Goal: Task Accomplishment & Management: Complete application form

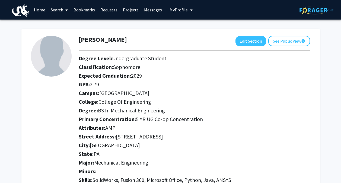
scroll to position [411, 0]
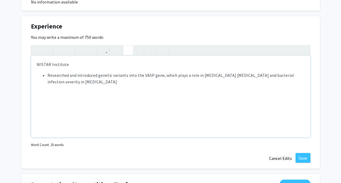
type textarea "<p>WISTAR Institute</p><p><ul><li>Researched and introduced genetic variants in…"
click at [49, 90] on li "Note to users with screen readers: Please deactivate our accessibility plugin f…" at bounding box center [176, 88] width 257 height 7
click at [164, 164] on div "Experience Edit Section You may write a maximum of 750 words: <p>WISTAR Institu…" at bounding box center [170, 92] width 299 height 153
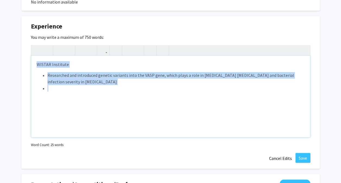
drag, startPoint x: 55, startPoint y: 87, endPoint x: 27, endPoint y: 47, distance: 48.8
click at [27, 47] on div "Experience Edit Section You may write a maximum of 750 words: <p>WISTAR Institu…" at bounding box center [170, 92] width 299 height 153
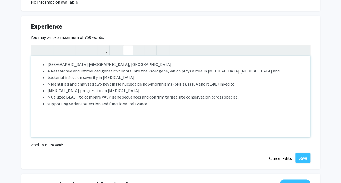
click at [46, 70] on ul "[GEOGRAPHIC_DATA] [GEOGRAPHIC_DATA], [GEOGRAPHIC_DATA]  ● Researched and intro…" at bounding box center [171, 84] width 268 height 46
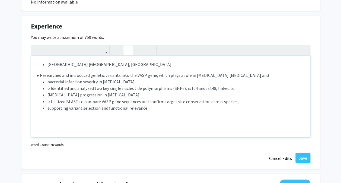
click at [128, 52] on icon "button" at bounding box center [128, 50] width 5 height 9
click at [48, 63] on li "[GEOGRAPHIC_DATA] [GEOGRAPHIC_DATA], [GEOGRAPHIC_DATA]" at bounding box center [176, 64] width 257 height 7
type textarea "<p><span style="font-size: 1rem;">[GEOGRAPHIC_DATA] [GEOGRAPHIC_DATA], [GEOGRAP…"
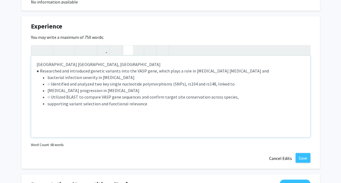
click at [128, 52] on icon "button" at bounding box center [128, 50] width 5 height 9
drag, startPoint x: 148, startPoint y: 106, endPoint x: 22, endPoint y: 64, distance: 132.7
click at [22, 64] on div "Experience Edit Section You may write a maximum of 750 words: <p><span style="f…" at bounding box center [170, 92] width 299 height 153
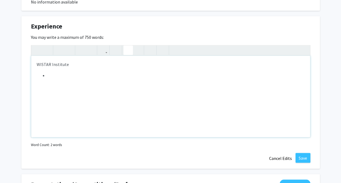
click at [124, 52] on button "button" at bounding box center [129, 50] width 10 height 10
type textarea "<p>WISTAR Institute</p><p><ul><li>Research</li></ul></p>"
type textarea "<p>W</p>"
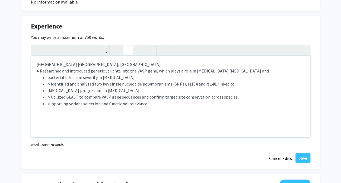
click at [102, 63] on p "[GEOGRAPHIC_DATA] [GEOGRAPHIC_DATA], [GEOGRAPHIC_DATA] ● Researched and introdu…" at bounding box center [171, 84] width 268 height 46
drag, startPoint x: 101, startPoint y: 63, endPoint x: 67, endPoint y: 62, distance: 33.9
click at [67, 62] on p "[GEOGRAPHIC_DATA] [GEOGRAPHIC_DATA], [GEOGRAPHIC_DATA] ● Researched and introdu…" at bounding box center [171, 84] width 268 height 46
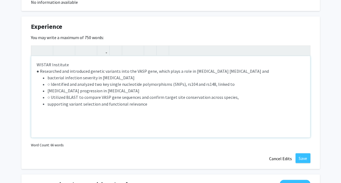
drag, startPoint x: 48, startPoint y: 77, endPoint x: 34, endPoint y: 78, distance: 13.0
click at [34, 78] on div "WISTAR Institute ● Researched and introduced genetic variants into the VASP gen…" at bounding box center [170, 96] width 279 height 81
click at [50, 81] on li "○ Identified and analyzed two key single nucleotide polymorphisms (SNPs), rs104…" at bounding box center [176, 84] width 257 height 7
click at [46, 84] on ul "Identified and analyzed two key single nucleotide polymorphisms (SNPs), rs104 a…" at bounding box center [171, 94] width 268 height 26
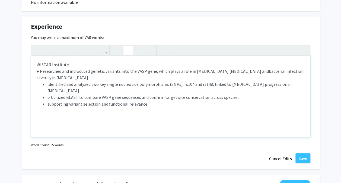
click at [51, 94] on li "○ Utilized BLAST to compare VASP gene sequences and confirm target site conserv…" at bounding box center [176, 97] width 257 height 7
click at [47, 90] on ul "Identified and analyzed two key single nucleotide polymorphisms (SNPs), rs104 a…" at bounding box center [171, 94] width 268 height 26
click at [114, 96] on div "WISTAR Institute ● Researched and introduced genetic variants into the VASP gen…" at bounding box center [170, 96] width 279 height 81
click at [126, 46] on use "button" at bounding box center [126, 46] width 0 height 0
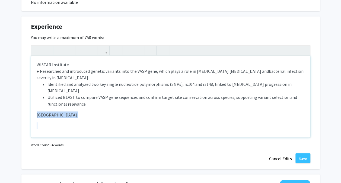
drag, startPoint x: 41, startPoint y: 111, endPoint x: 23, endPoint y: 100, distance: 21.7
click at [23, 100] on div "Experience Edit Section You may write a maximum of 750 words: <p><span style="f…" at bounding box center [170, 92] width 299 height 153
click at [128, 49] on icon "button" at bounding box center [128, 50] width 5 height 9
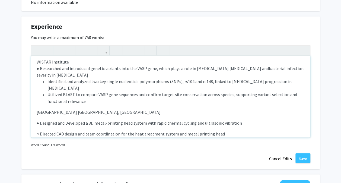
scroll to position [2, 0]
click at [54, 78] on li "Identified and analyzed two key single nucleotide polymorphisms (SNPs), rs104 a…" at bounding box center [176, 84] width 257 height 13
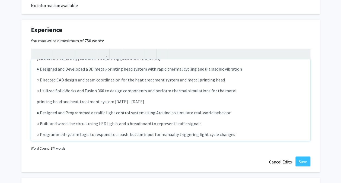
scroll to position [475, 0]
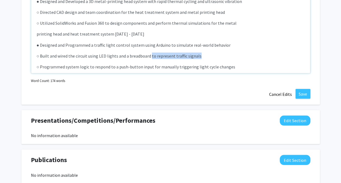
drag, startPoint x: 236, startPoint y: 121, endPoint x: 150, endPoint y: 37, distance: 120.6
click at [150, 37] on div "WISTAR Institute ● Researched and introduced genetic variants into the VASP gen…" at bounding box center [170, 32] width 279 height 81
click at [269, 63] on p "○ Programmed system logic to respond to a push-button input for manually trigge…" at bounding box center [171, 66] width 268 height 7
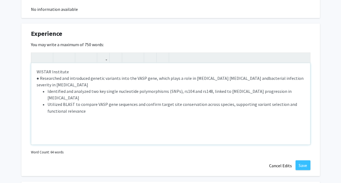
scroll to position [404, 0]
drag, startPoint x: 35, startPoint y: 71, endPoint x: 92, endPoint y: 99, distance: 63.5
click at [92, 99] on div "WISTAR Institute ● Researched and introduced genetic variants into the VASP gen…" at bounding box center [170, 103] width 279 height 81
copy p "WISTAR Institute ● Researched and introduced genetic variants into the VASP gen…"
click at [51, 109] on p "WISTAR Institute ● Researched and introduced genetic variants into the VASP gen…" at bounding box center [171, 97] width 268 height 56
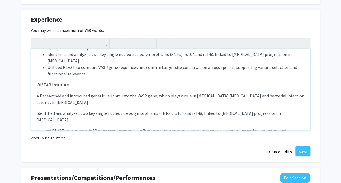
scroll to position [418, 0]
drag, startPoint x: 54, startPoint y: 109, endPoint x: 27, endPoint y: 70, distance: 47.4
click at [27, 70] on div "Experience Edit Section You may write a maximum of 750 words: WISTAR Institute …" at bounding box center [170, 85] width 299 height 153
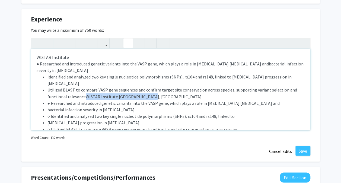
drag, startPoint x: 148, startPoint y: 82, endPoint x: 84, endPoint y: 84, distance: 64.1
click at [84, 87] on li "Utilized BLAST to compare VASP gene sequences and confirm target site conservat…" at bounding box center [176, 93] width 257 height 13
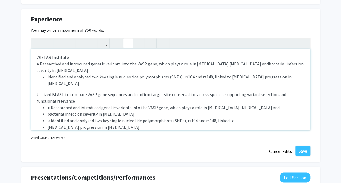
click at [130, 43] on icon "button" at bounding box center [128, 43] width 5 height 9
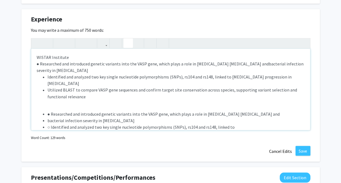
click at [130, 42] on icon "button" at bounding box center [128, 43] width 5 height 9
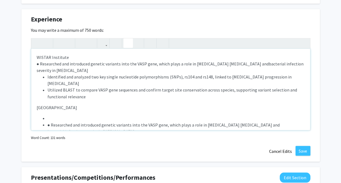
click at [127, 41] on icon "button" at bounding box center [128, 43] width 5 height 9
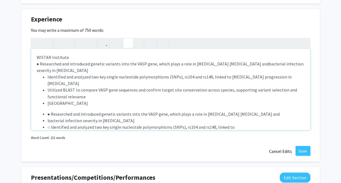
click at [128, 43] on icon "button" at bounding box center [128, 43] width 5 height 9
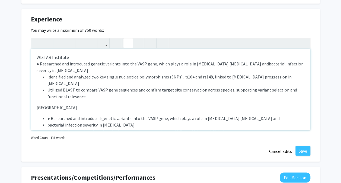
click at [128, 43] on icon "button" at bounding box center [128, 43] width 5 height 9
click at [47, 97] on div "WISTAR Institute ● Researched and introduced genetic variants into the VASP gen…" at bounding box center [170, 89] width 279 height 81
click at [38, 100] on div "WISTAR Institute ● Researched and introduced genetic variants into the VASP gen…" at bounding box center [170, 89] width 279 height 81
click at [70, 97] on p "WISTAR Institute ● Researched and introduced genetic variants into the VASP gen…" at bounding box center [171, 82] width 268 height 56
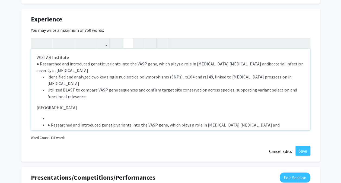
click at [126, 43] on icon "button" at bounding box center [128, 43] width 5 height 9
click at [41, 100] on div "WISTAR Institute ● Researched and introduced genetic variants into the VASP gen…" at bounding box center [170, 89] width 279 height 81
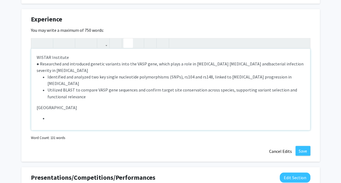
click at [127, 39] on icon "button" at bounding box center [128, 43] width 5 height 9
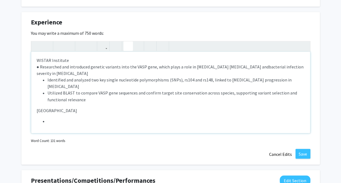
scroll to position [416, 0]
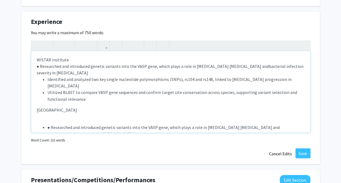
click at [55, 102] on div "WISTAR Institute ● Researched and introduced genetic variants into the VASP gen…" at bounding box center [170, 91] width 279 height 81
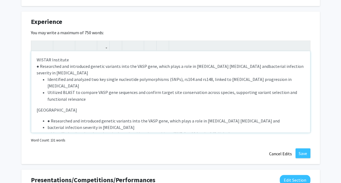
click at [46, 117] on ul "● Researched and introduced genetic variants into the VASP gene, which plays a …" at bounding box center [171, 136] width 268 height 39
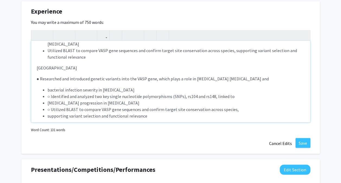
scroll to position [7, 0]
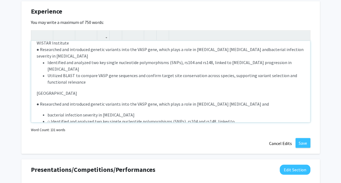
click at [48, 97] on div "WISTAR Institute ● Researched and introduced genetic variants into the VASP gen…" at bounding box center [170, 81] width 279 height 81
click at [53, 95] on div "WISTAR Institute ● Researched and introduced genetic variants into the VASP gen…" at bounding box center [170, 81] width 279 height 81
click at [43, 101] on span "● Researched and introduced genetic variants into the VASP gene, which plays a …" at bounding box center [153, 103] width 233 height 5
click at [38, 101] on span "● Researched and introduced genetic variants into the VASP gene, which plays a …" at bounding box center [153, 103] width 233 height 5
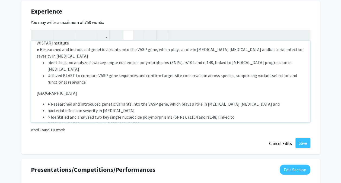
click at [127, 34] on icon "button" at bounding box center [128, 35] width 5 height 9
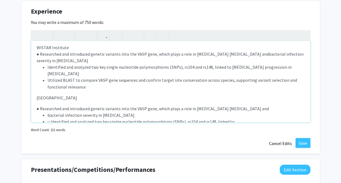
scroll to position [2, 0]
click at [55, 105] on p "● Researched and introduced genetic variants into the VASP gene, which plays a …" at bounding box center [171, 124] width 268 height 39
click at [44, 89] on div "WISTAR Institute ● Researched and introduced genetic variants into the VASP gen…" at bounding box center [170, 81] width 279 height 81
click at [35, 85] on div "WISTAR Institute ● Researched and introduced genetic variants into the VASP gen…" at bounding box center [170, 81] width 279 height 81
click at [126, 31] on use "button" at bounding box center [126, 31] width 0 height 0
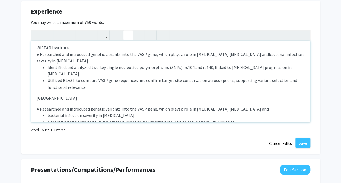
click at [126, 31] on use "button" at bounding box center [126, 31] width 0 height 0
click at [99, 81] on p "WISTAR Institute ● Researched and introduced genetic variants into the VASP gen…" at bounding box center [171, 73] width 268 height 56
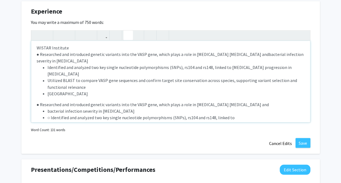
click at [126, 38] on icon "button" at bounding box center [128, 35] width 5 height 9
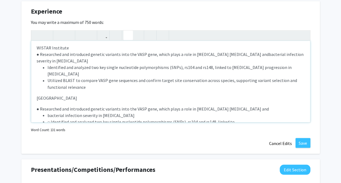
click at [126, 38] on icon "button" at bounding box center [128, 35] width 5 height 9
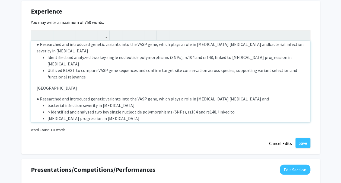
scroll to position [0, 0]
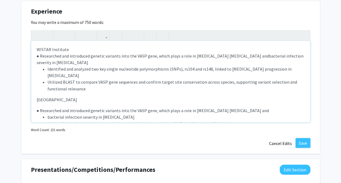
click at [70, 49] on p "WISTAR Institute ● Researched and introduced genetic variants into the VASP gen…" at bounding box center [171, 74] width 268 height 56
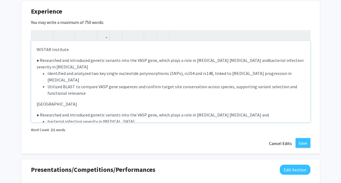
click at [46, 54] on div "WISTAR Institute ● Researched and introduced genetic variants into the VASP gen…" at bounding box center [170, 81] width 279 height 81
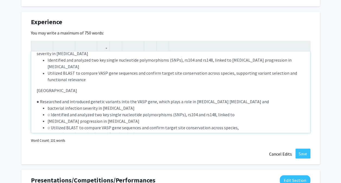
scroll to position [31, 0]
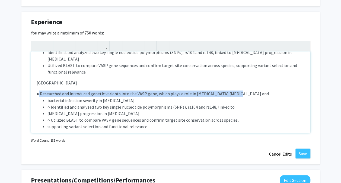
drag, startPoint x: 234, startPoint y: 81, endPoint x: 39, endPoint y: 81, distance: 195.8
click at [39, 90] on p "● Researched and introduced genetic variants into the VASP gene, which plays a …" at bounding box center [171, 109] width 268 height 39
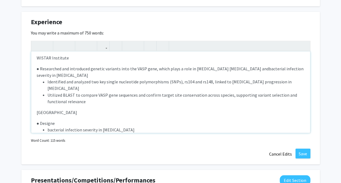
scroll to position [0, 0]
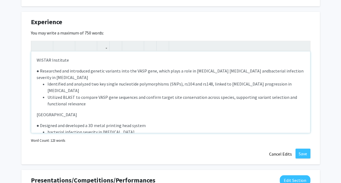
click at [105, 122] on span "● Designed and developed a 3D metal printing head system" at bounding box center [91, 124] width 109 height 5
click at [106, 122] on span "● Designed and developed a 3D metal printing head system" at bounding box center [91, 124] width 109 height 5
click at [155, 122] on p "● Designed and developed a 3D metal-printing head system bacterial infection se…" at bounding box center [171, 141] width 268 height 39
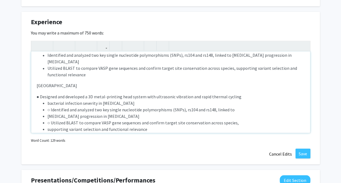
scroll to position [29, 0]
drag, startPoint x: 239, startPoint y: 84, endPoint x: 154, endPoint y: 81, distance: 85.0
click at [154, 93] on p "● Designed and developed a 3D metal-printing head system with ultrasonic vibrat…" at bounding box center [171, 112] width 268 height 39
click at [116, 99] on li "bacterial infection severity in [MEDICAL_DATA]" at bounding box center [176, 102] width 257 height 7
drag, startPoint x: 115, startPoint y: 91, endPoint x: 45, endPoint y: 91, distance: 69.8
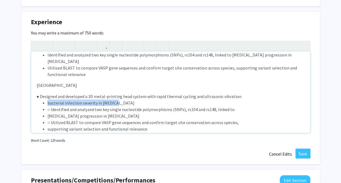
click at [45, 99] on ul "bacterial infection severity in [MEDICAL_DATA]  ○ Identified and analyzed two …" at bounding box center [171, 115] width 268 height 33
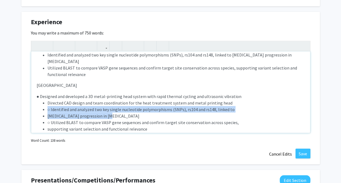
drag, startPoint x: 112, startPoint y: 100, endPoint x: 46, endPoint y: 96, distance: 66.4
click at [46, 99] on ul "Directed CAD design and team coordination for the heat treatment system and met…" at bounding box center [171, 115] width 268 height 33
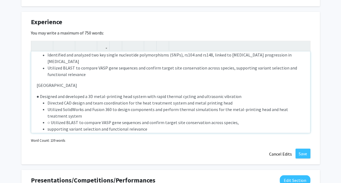
drag, startPoint x: 154, startPoint y: 114, endPoint x: 33, endPoint y: 109, distance: 121.7
click at [33, 109] on div "WISTAR Institute ● Researched and introduced genetic variants into the VASP gen…" at bounding box center [170, 91] width 279 height 81
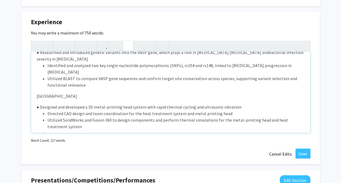
scroll to position [25, 0]
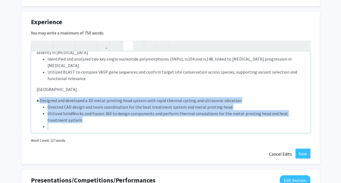
drag, startPoint x: 39, startPoint y: 86, endPoint x: 85, endPoint y: 110, distance: 52.1
click at [85, 110] on p "● Designed and developed a 3D metal-printing head system with rapid thermal cyc…" at bounding box center [171, 113] width 268 height 33
copy p "Designed and developed a 3D metal-printing head system with rapid thermal cycli…"
click at [49, 123] on li "Note to users with screen readers: Please deactivate our accessibility plugin f…" at bounding box center [176, 126] width 257 height 7
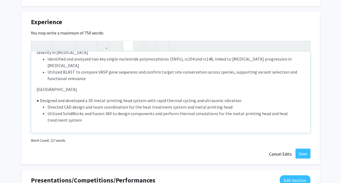
scroll to position [29, 0]
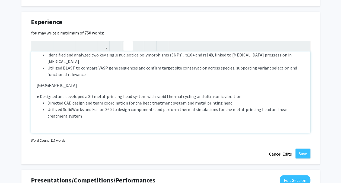
click at [127, 44] on icon "button" at bounding box center [128, 45] width 5 height 9
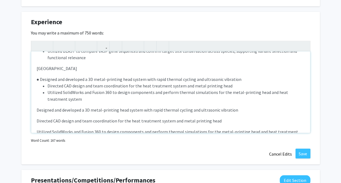
scroll to position [46, 0]
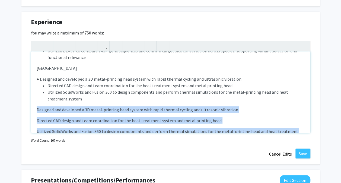
drag, startPoint x: 55, startPoint y: 125, endPoint x: 28, endPoint y: 97, distance: 39.2
click at [28, 97] on div "Experience Edit Section You may write a maximum of 750 words: WISTAR Institute …" at bounding box center [170, 88] width 299 height 153
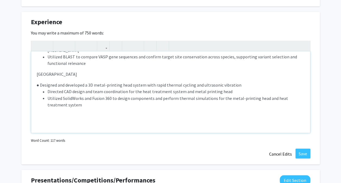
scroll to position [29, 0]
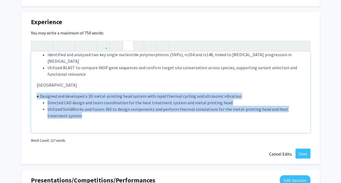
drag, startPoint x: 34, startPoint y: 81, endPoint x: 71, endPoint y: 101, distance: 41.9
click at [71, 101] on div "WISTAR Institute ● Researched and introduced genetic variants into the VASP gen…" at bounding box center [170, 91] width 279 height 81
copy p "● Designed and developed a 3D metal-printing head system with rapid thermal cyc…"
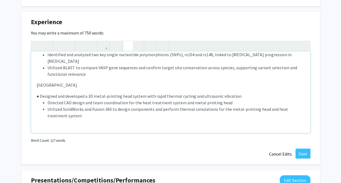
click at [43, 116] on div "WISTAR Institute ● Researched and introduced genetic variants into the VASP gen…" at bounding box center [170, 91] width 279 height 81
click at [42, 123] on p "Note to users with screen readers: Please deactivate our accessibility plugin f…" at bounding box center [171, 126] width 268 height 7
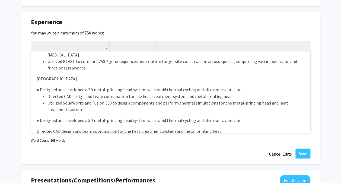
scroll to position [34, 0]
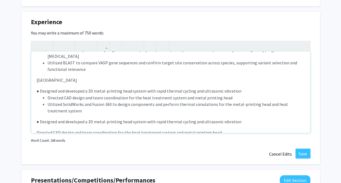
click at [37, 129] on p "Directed CAD design and team coordination for the heat treatment system and met…" at bounding box center [171, 132] width 268 height 7
click at [130, 45] on button "button" at bounding box center [129, 46] width 10 height 10
click at [211, 118] on p "● Designed and developed a 3D metal-printing head system with rapid thermal cyc…" at bounding box center [171, 121] width 268 height 7
click at [238, 118] on p "● Designed and developed a 3D metal-printing head system with rapid thermal cyc…" at bounding box center [171, 121] width 268 height 7
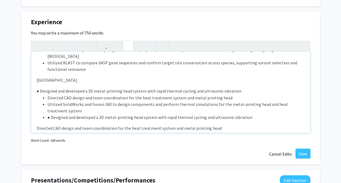
click at [130, 42] on icon "button" at bounding box center [128, 45] width 5 height 9
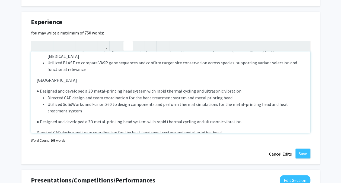
click at [130, 42] on icon "button" at bounding box center [128, 45] width 5 height 9
click at [245, 104] on p "● Designed and developed a 3D metal-printing head system with rapid thermal cyc…" at bounding box center [171, 106] width 268 height 37
click at [128, 41] on button "button" at bounding box center [129, 46] width 10 height 10
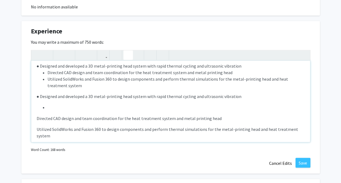
scroll to position [58, 0]
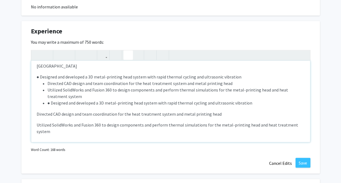
click at [130, 57] on icon "button" at bounding box center [128, 55] width 5 height 9
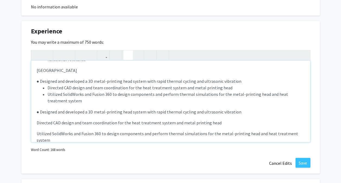
click at [126, 51] on use "button" at bounding box center [126, 51] width 0 height 0
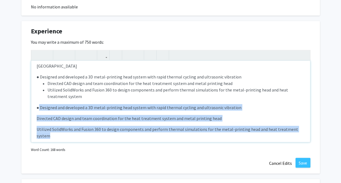
drag, startPoint x: 55, startPoint y: 124, endPoint x: 39, endPoint y: 93, distance: 34.4
click at [39, 93] on div "WISTAR Institute ● Researched and introduced genetic variants into the VASP gen…" at bounding box center [170, 101] width 279 height 81
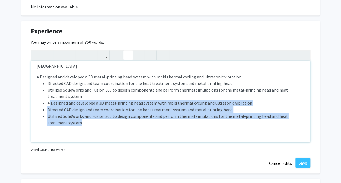
scroll to position [45, 0]
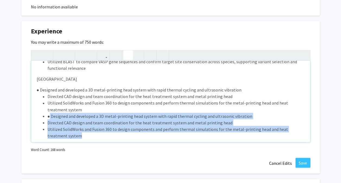
click at [124, 56] on button "button" at bounding box center [129, 55] width 10 height 10
click at [249, 113] on li "● Designed and developed a 3D metal-printing head system with rapid thermal cyc…" at bounding box center [176, 116] width 257 height 7
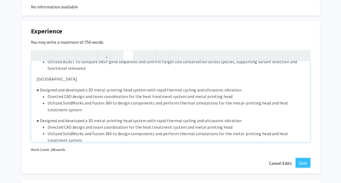
click at [130, 54] on button "button" at bounding box center [129, 55] width 10 height 10
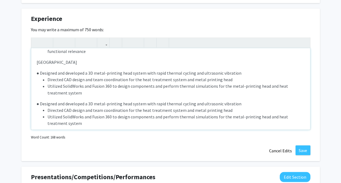
scroll to position [419, 0]
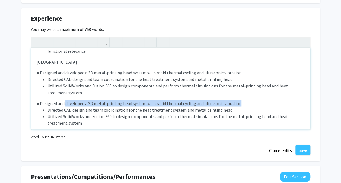
drag, startPoint x: 236, startPoint y: 90, endPoint x: 66, endPoint y: 87, distance: 169.7
click at [66, 100] on span "● Designed and developed a 3D metal-printing head system with rapid thermal cyc…" at bounding box center [139, 102] width 205 height 5
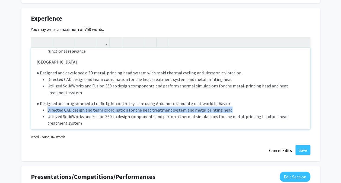
drag, startPoint x: 228, startPoint y: 96, endPoint x: 47, endPoint y: 96, distance: 180.8
click at [48, 106] on li "Directed CAD design and team coordination for the heat treatment system and met…" at bounding box center [176, 109] width 257 height 7
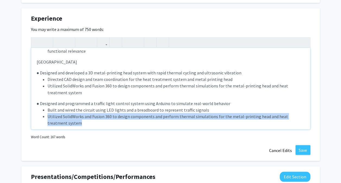
drag, startPoint x: 67, startPoint y: 110, endPoint x: 43, endPoint y: 103, distance: 24.8
click at [48, 113] on li "Utilized SolidWorks and Fusion 360 to design components and perform thermal sim…" at bounding box center [176, 119] width 257 height 13
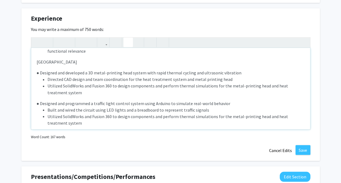
scroll to position [42, 0]
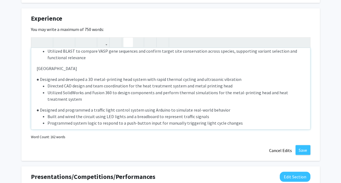
type textarea "<l><ipsu dolor="sita-cons: 6adi;">ELITSE Doeiusmod</temp></i><u><labo etdol="ma…"
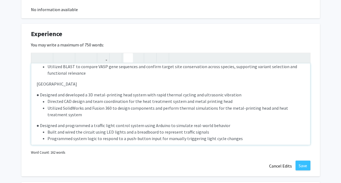
scroll to position [419, 0]
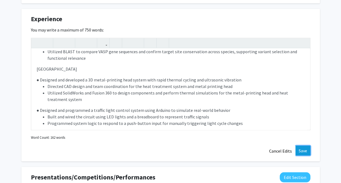
click at [306, 149] on button "Save" at bounding box center [303, 151] width 15 height 10
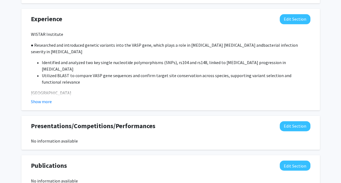
scroll to position [328, 0]
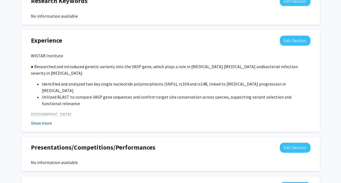
click at [40, 121] on button "Show more" at bounding box center [41, 123] width 21 height 7
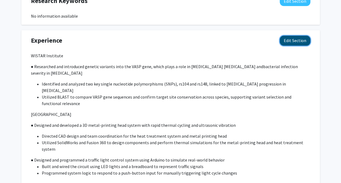
click at [302, 36] on button "Edit Section" at bounding box center [295, 41] width 31 height 10
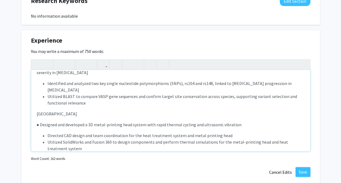
scroll to position [51, 0]
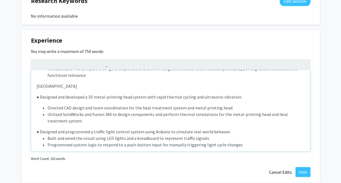
click at [58, 90] on div "WISTAR Institute ● Researched and introduced genetic variants into the VASP gen…" at bounding box center [170, 110] width 279 height 81
click at [41, 121] on div "WISTAR Institute ● Researched and introduced genetic variants into the VASP gen…" at bounding box center [170, 110] width 279 height 81
click at [228, 117] on div "WISTAR Institute ● Researched and introduced genetic variants into the VASP gen…" at bounding box center [170, 110] width 279 height 81
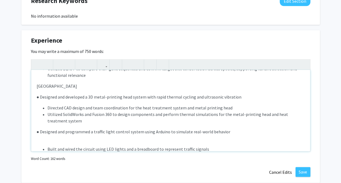
type textarea "<l><ipsu>DOLORS Ametconse</adip></e><s><doei>● Temporinci utl etdolorema aliqua…"
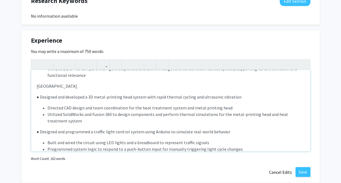
click at [59, 122] on div "WISTAR Institute ● Researched and introduced genetic variants into the VASP gen…" at bounding box center [170, 110] width 279 height 81
click at [301, 167] on button "Save" at bounding box center [303, 172] width 15 height 10
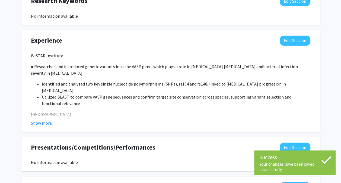
scroll to position [328, 0]
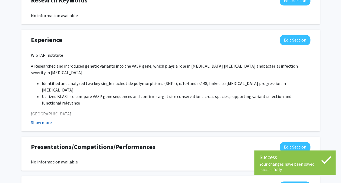
click at [43, 121] on button "Show more" at bounding box center [41, 122] width 21 height 7
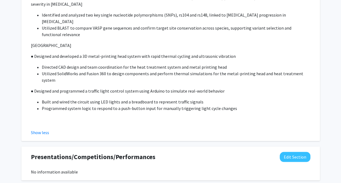
scroll to position [397, 0]
click at [41, 129] on button "Show less" at bounding box center [40, 132] width 18 height 7
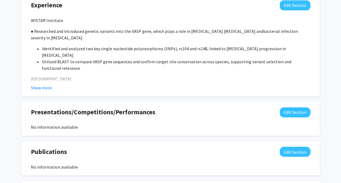
scroll to position [354, 0]
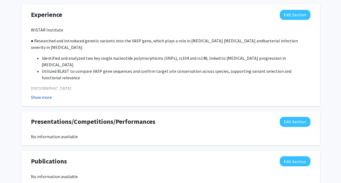
click at [45, 97] on button "Show more" at bounding box center [41, 97] width 21 height 7
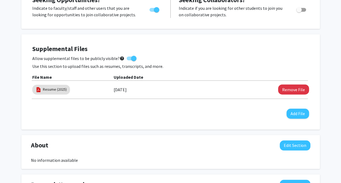
scroll to position [0, 0]
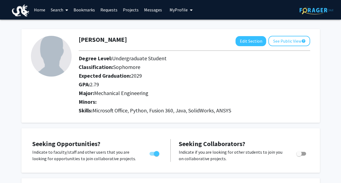
click at [39, 12] on link "Home" at bounding box center [39, 9] width 17 height 19
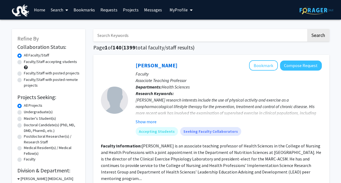
click at [165, 41] on input "Search Keywords" at bounding box center [199, 35] width 213 height 12
type input "VIP"
click at [307, 29] on button "Search" at bounding box center [318, 35] width 22 height 12
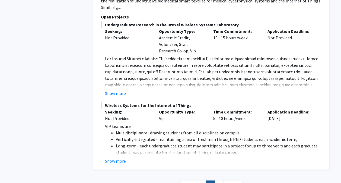
scroll to position [1549, 0]
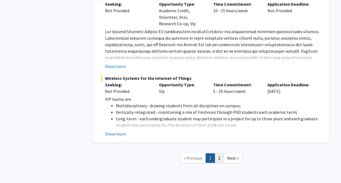
click at [218, 153] on link "2" at bounding box center [219, 158] width 9 height 10
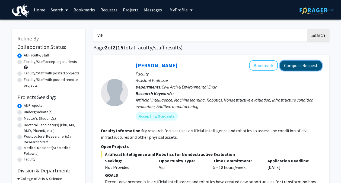
click at [299, 64] on button "Compose Request" at bounding box center [301, 66] width 42 height 10
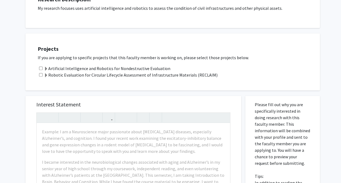
scroll to position [101, 0]
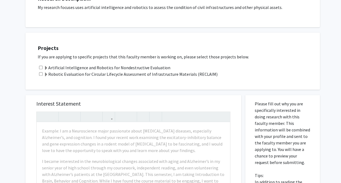
click at [39, 67] on input "checkbox" at bounding box center [41, 68] width 4 height 4
checkbox input "true"
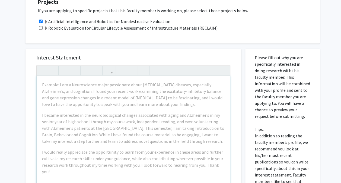
scroll to position [148, 0]
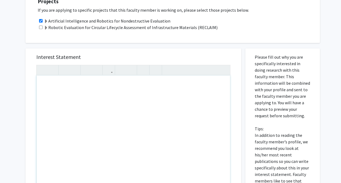
click at [43, 86] on div "Note to users with screen readers: Please press Alt+0 or Option+0 to deactivate…" at bounding box center [134, 137] width 194 height 125
paste div "Note to users with screen readers: Please press Alt+0 or Option+0 to deactivate…"
type textarea "<p>I am writing to express my interest in joining the Artificial Intelligence a…"
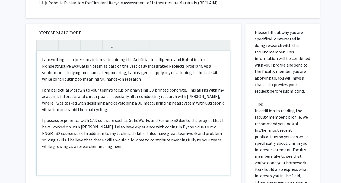
scroll to position [173, 0]
type textarea "<p>I am writing to express my interest in joining the Artificial Intelligence a…"
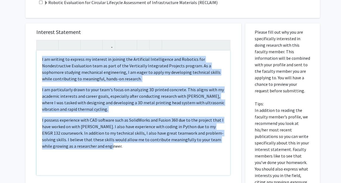
drag, startPoint x: 88, startPoint y: 144, endPoint x: 27, endPoint y: 59, distance: 105.2
click at [27, 59] on div "Interest Statement I am writing to express my interest in joining the Artificia…" at bounding box center [134, 104] width 216 height 162
copy div "I am writing to express my interest in joining the Artificial Intelligence and …"
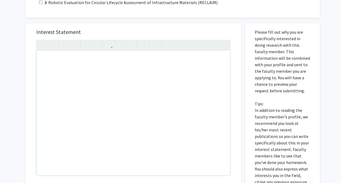
click at [40, 55] on div "Note to users with screen readers: Please press Alt+0 or Option+0 to deactivate…" at bounding box center [134, 113] width 194 height 125
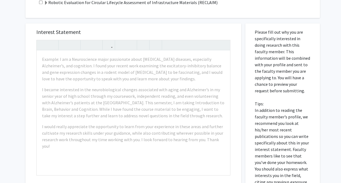
click at [146, 18] on div "Interest Statement Example: I am a Neuroscience major passionate about neurodeg…" at bounding box center [133, 145] width 224 height 254
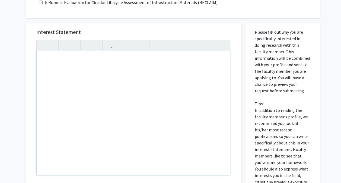
click at [40, 56] on div "Note to users with screen readers: Please press Alt+0 or Option+0 to deactivate…" at bounding box center [134, 113] width 194 height 125
type textarea "<p>I am writing to express my interest in joining the Artificial Intelligence a…"
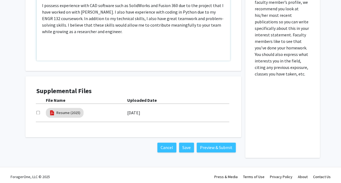
scroll to position [290, 0]
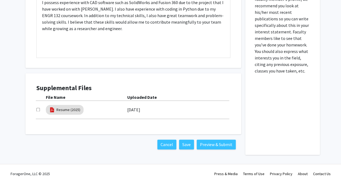
click at [36, 109] on input "checkbox" at bounding box center [38, 110] width 4 height 4
checkbox input "true"
click at [217, 143] on button "Preview & Submit" at bounding box center [216, 145] width 39 height 10
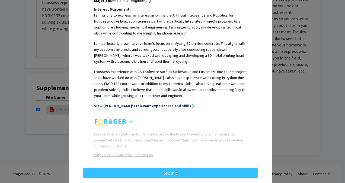
scroll to position [149, 0]
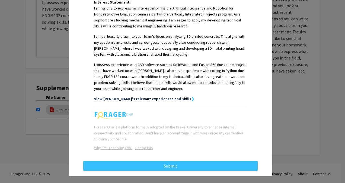
click at [191, 96] on strong "❯" at bounding box center [192, 98] width 3 height 5
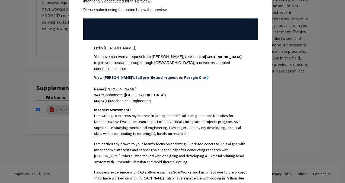
scroll to position [0, 0]
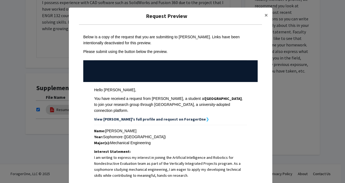
click at [206, 117] on strong "❯" at bounding box center [207, 119] width 3 height 5
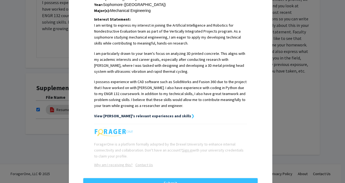
scroll to position [149, 0]
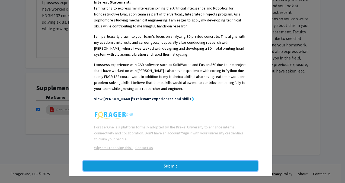
click at [167, 161] on button "Submit" at bounding box center [170, 166] width 175 height 10
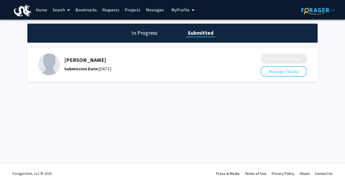
click at [143, 36] on h1 "In Progress" at bounding box center [144, 33] width 29 height 8
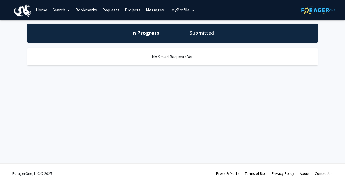
click at [203, 34] on h1 "Submitted" at bounding box center [202, 33] width 28 height 8
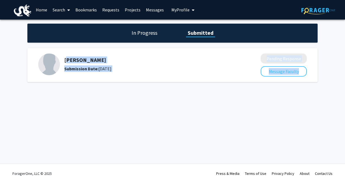
drag, startPoint x: 65, startPoint y: 60, endPoint x: 160, endPoint y: 78, distance: 96.5
click at [160, 78] on div "Arvin Ebrahimkhanlou Submission Date: September 17, 2025 Pending Response Messa…" at bounding box center [172, 65] width 291 height 34
click at [109, 97] on div "In Progress Submitted Arvin Ebrahimkhanlou Submission Date: September 17, 2025 …" at bounding box center [172, 58] width 345 height 77
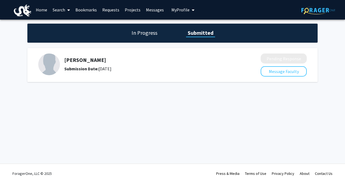
click at [65, 10] on link "Search" at bounding box center [61, 9] width 23 height 19
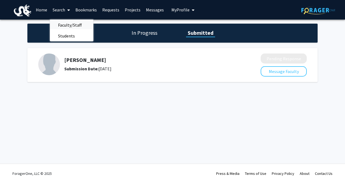
click at [66, 25] on span "Faculty/Staff" at bounding box center [70, 25] width 40 height 11
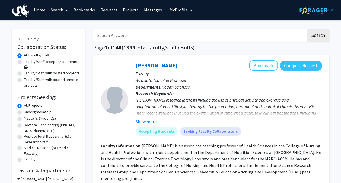
click at [154, 36] on input "Search Keywords" at bounding box center [199, 35] width 213 height 12
type input "VIP"
click at [136, 35] on input "VIP" at bounding box center [199, 35] width 213 height 12
click at [307, 29] on button "Search" at bounding box center [318, 35] width 22 height 12
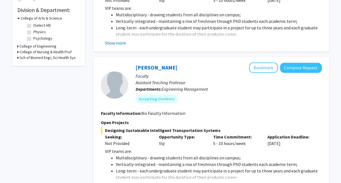
scroll to position [161, 0]
